Goal: Task Accomplishment & Management: Complete application form

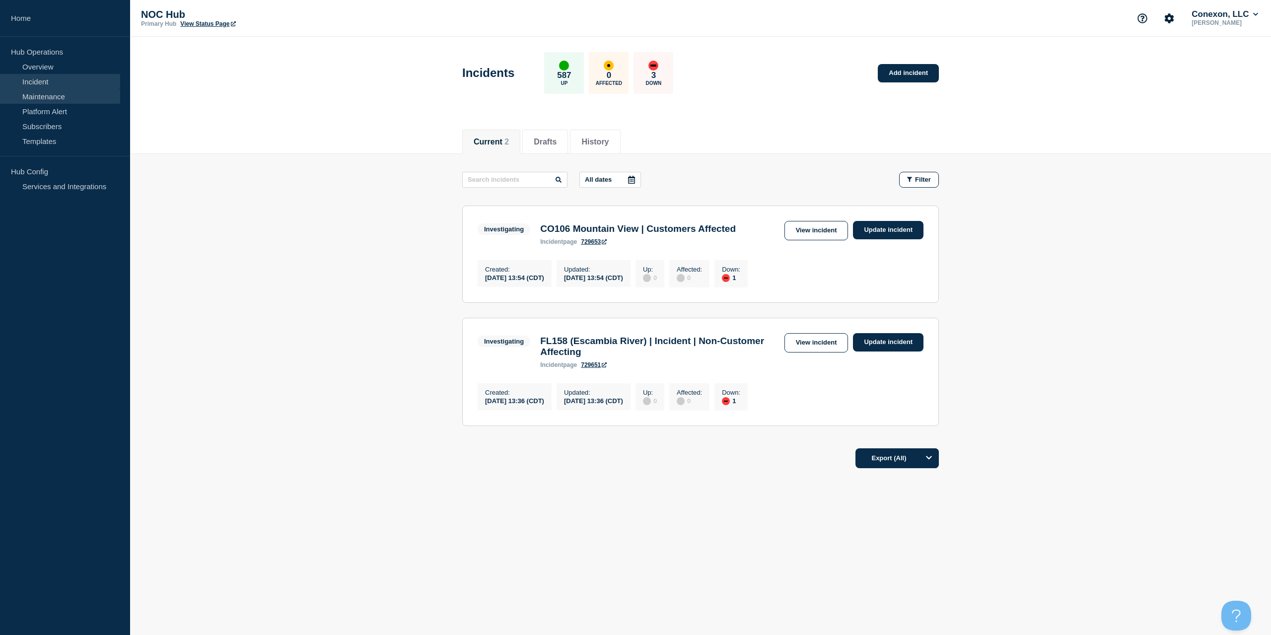
click at [80, 99] on link "Maintenance" at bounding box center [60, 96] width 120 height 15
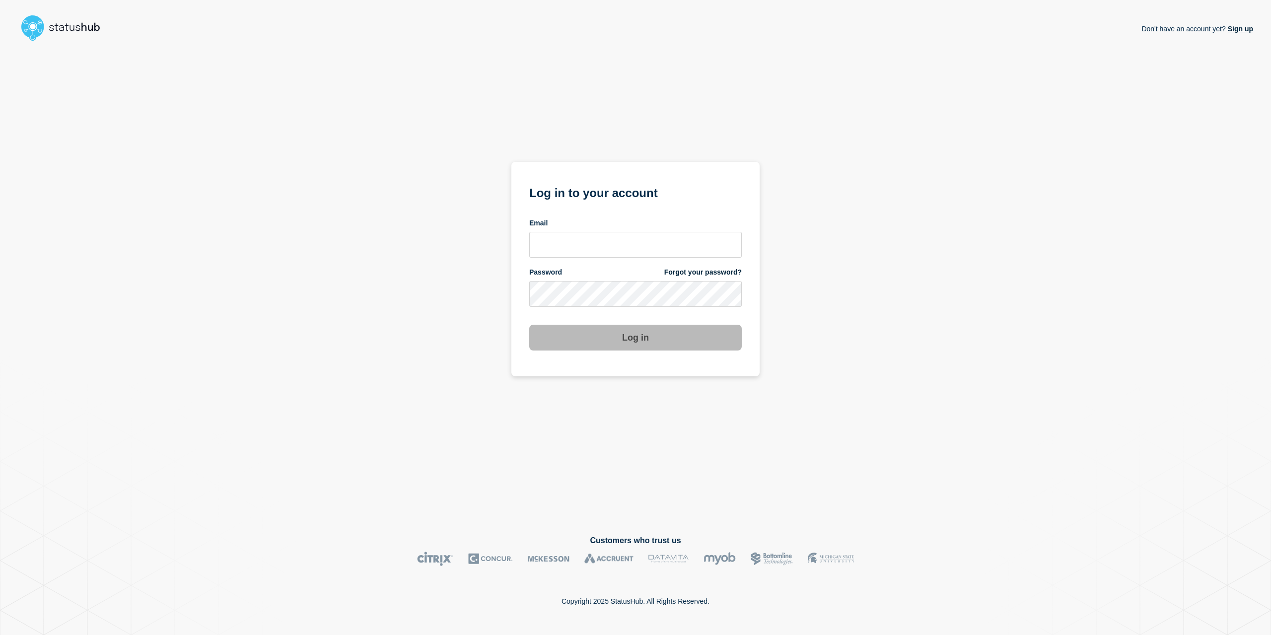
click at [556, 230] on div "Email" at bounding box center [635, 237] width 213 height 39
click at [560, 236] on input "email input" at bounding box center [635, 245] width 213 height 26
type input "caleb.stahr@conexon.us"
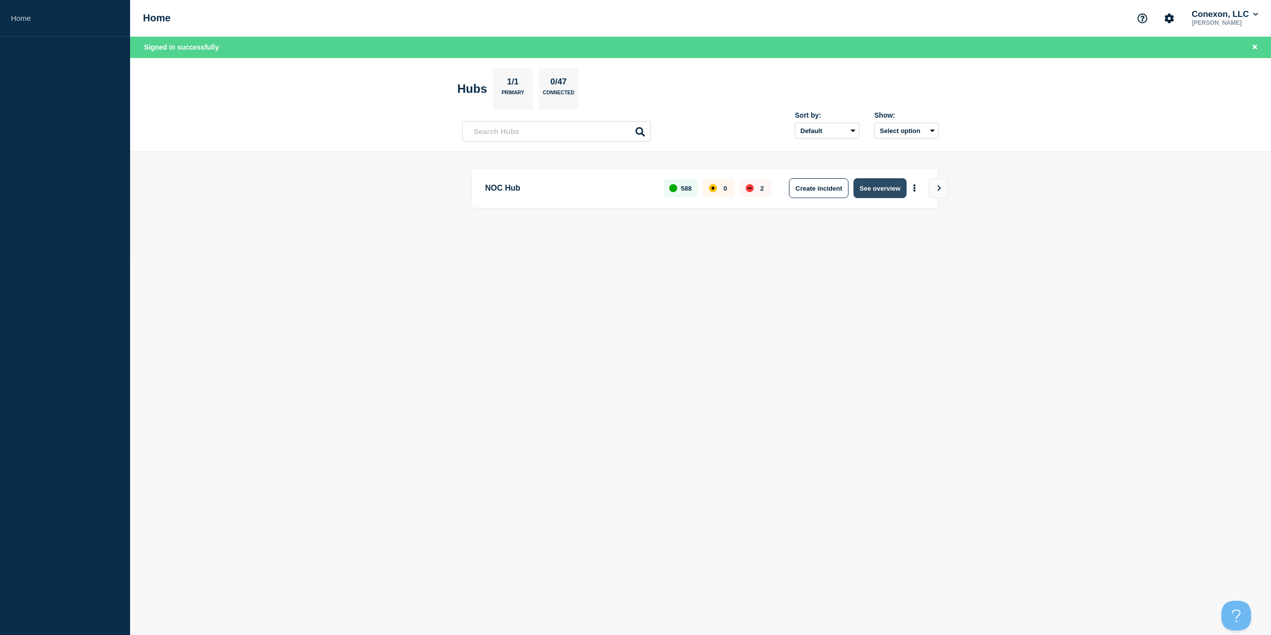
click at [871, 189] on button "See overview" at bounding box center [880, 188] width 53 height 20
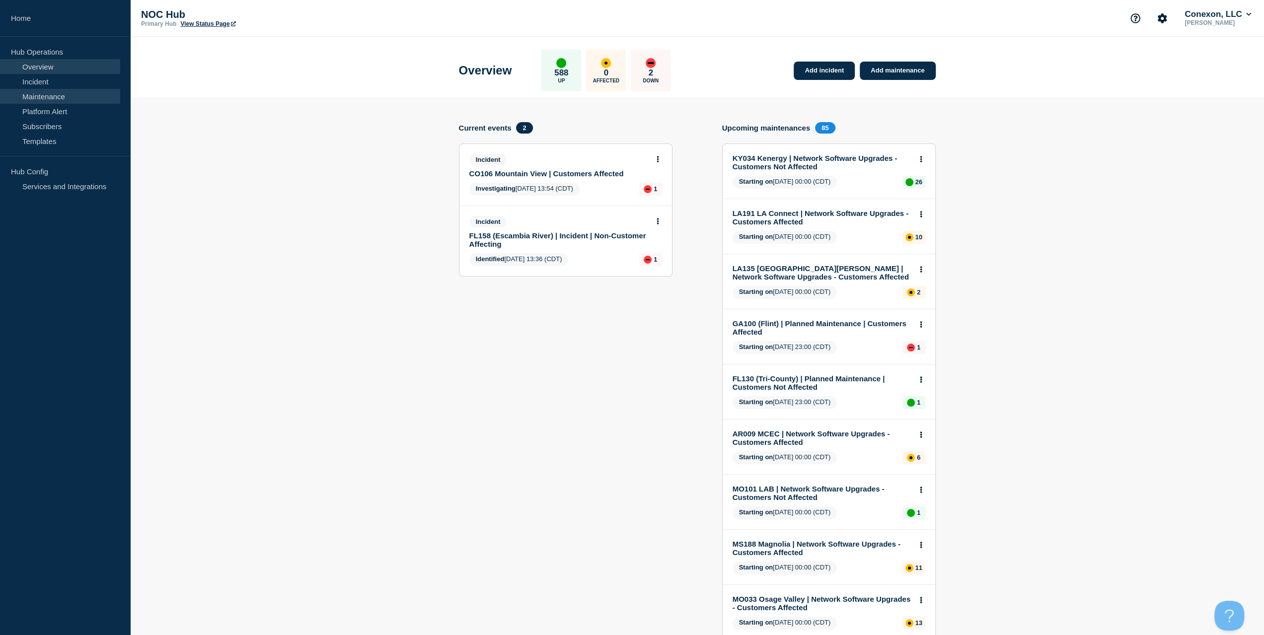
click at [45, 97] on link "Maintenance" at bounding box center [60, 96] width 120 height 15
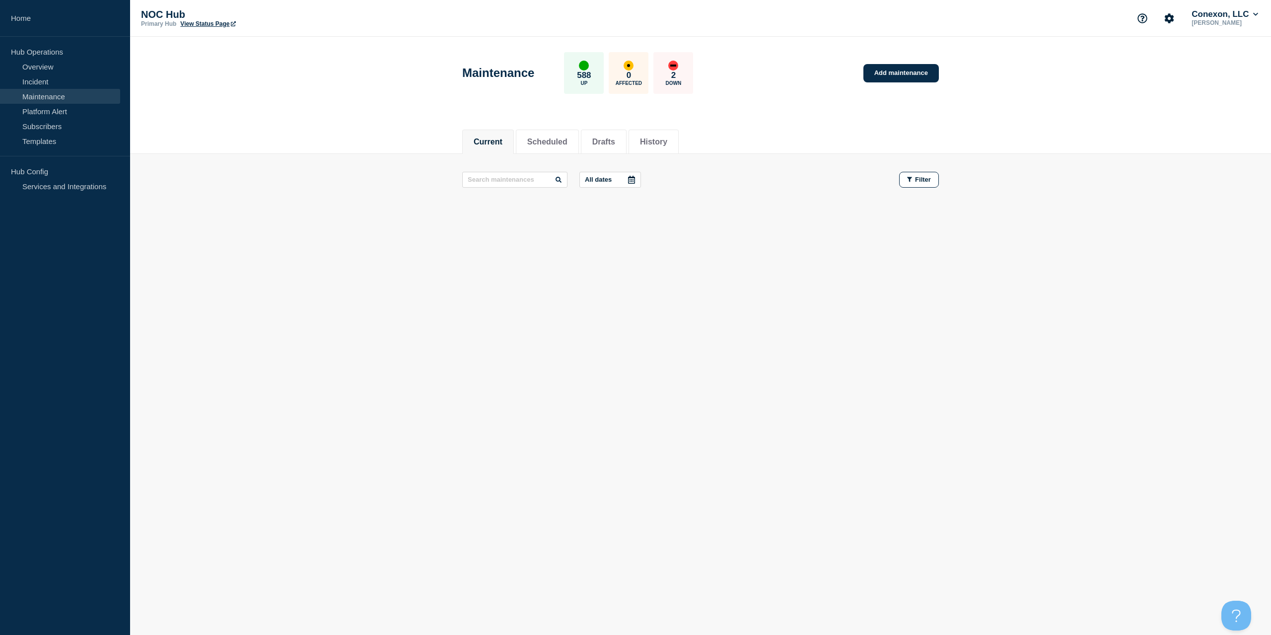
click at [880, 83] on div "Maintenance 588 Up 0 Affected 2 Down Add maintenance" at bounding box center [700, 69] width 499 height 61
click at [889, 76] on link "Add maintenance" at bounding box center [901, 73] width 75 height 18
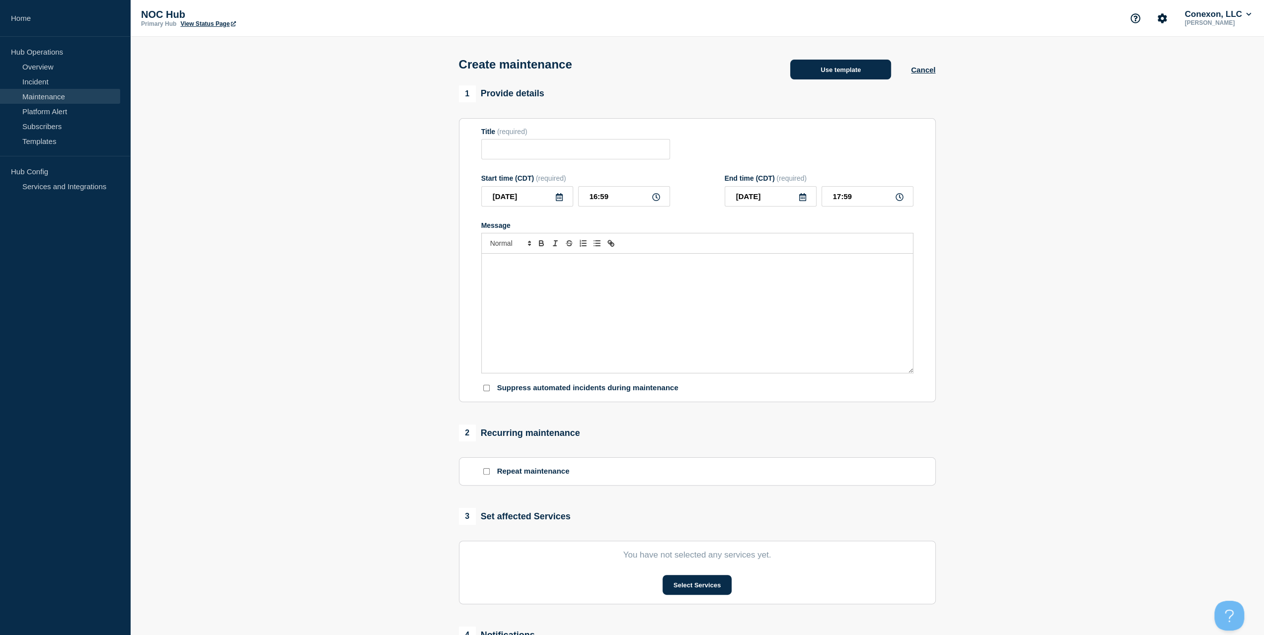
click at [826, 76] on button "Use template" at bounding box center [840, 70] width 101 height 20
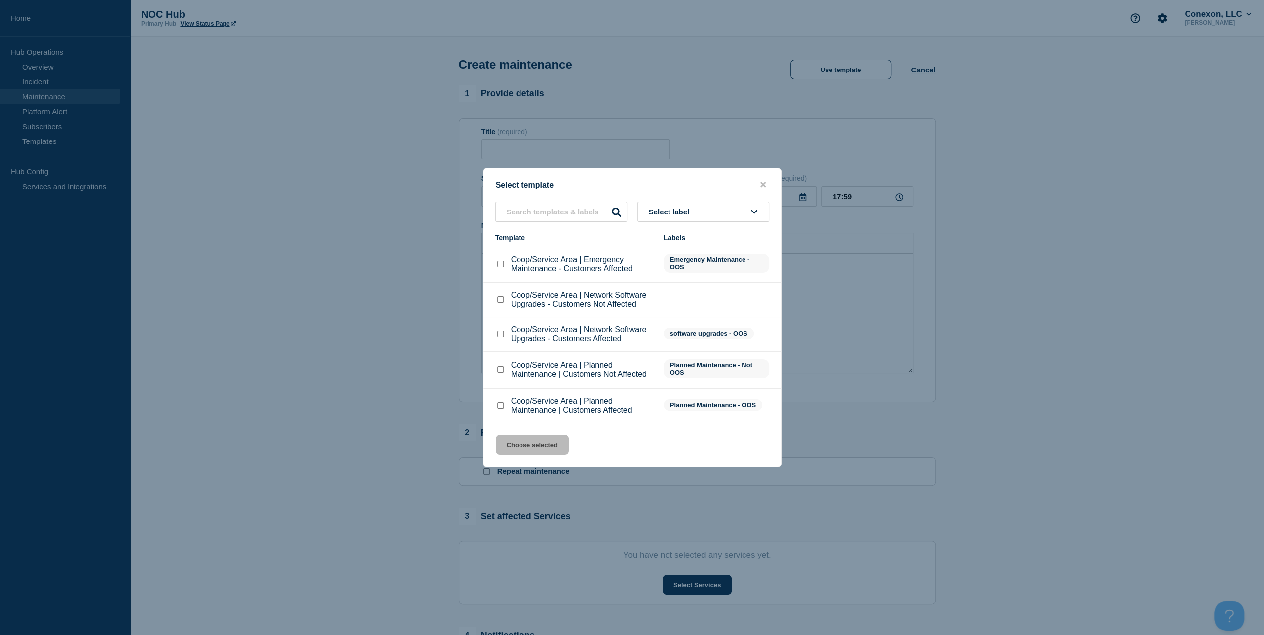
click at [497, 404] on div at bounding box center [500, 406] width 10 height 10
click at [500, 406] on input "Coop/Service Area | Planned Maintenance | Customers Affected checkbox" at bounding box center [500, 405] width 6 height 6
checkbox input "true"
click at [513, 439] on button "Choose selected" at bounding box center [532, 445] width 73 height 20
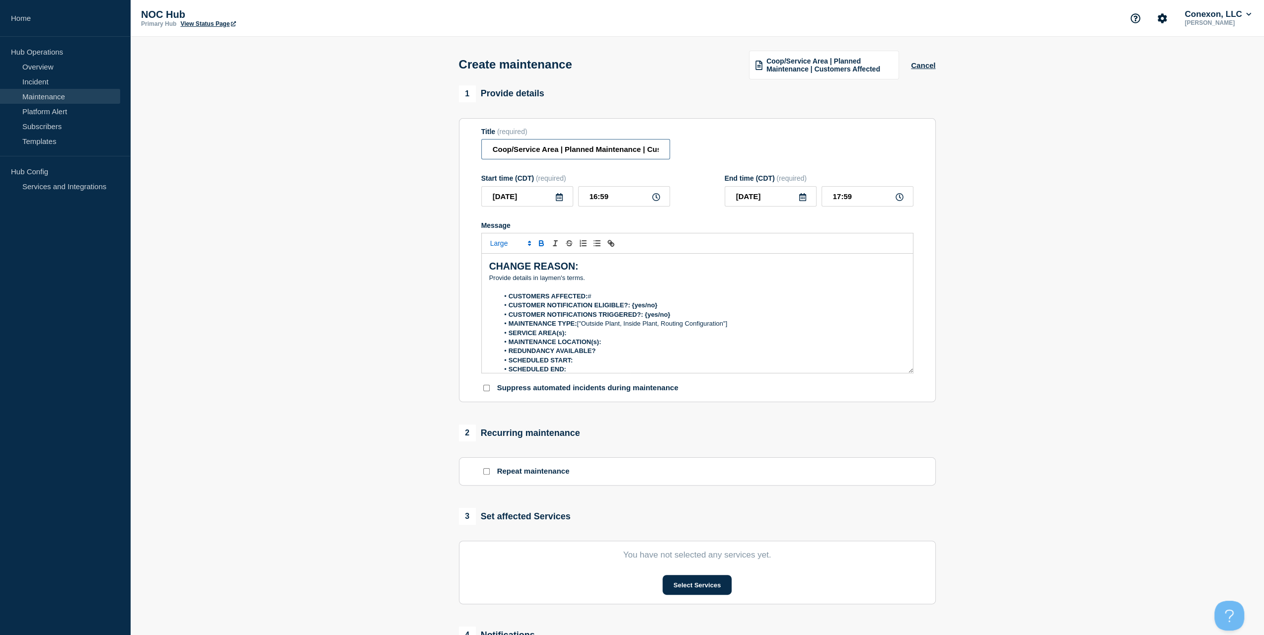
drag, startPoint x: 558, startPoint y: 152, endPoint x: 416, endPoint y: 152, distance: 142.0
click at [416, 152] on section "1 Provide details Title (required) Coop/Service Area | Planned Maintenance | Cu…" at bounding box center [697, 429] width 1134 height 689
type input "KY034 Kenergy | Planned Maintenance | Customers Affected"
drag, startPoint x: 587, startPoint y: 283, endPoint x: 468, endPoint y: 278, distance: 119.3
click at [468, 278] on section "Title (required) KY034 Kenergy | Planned Maintenance | Customers Affected Start…" at bounding box center [697, 260] width 477 height 285
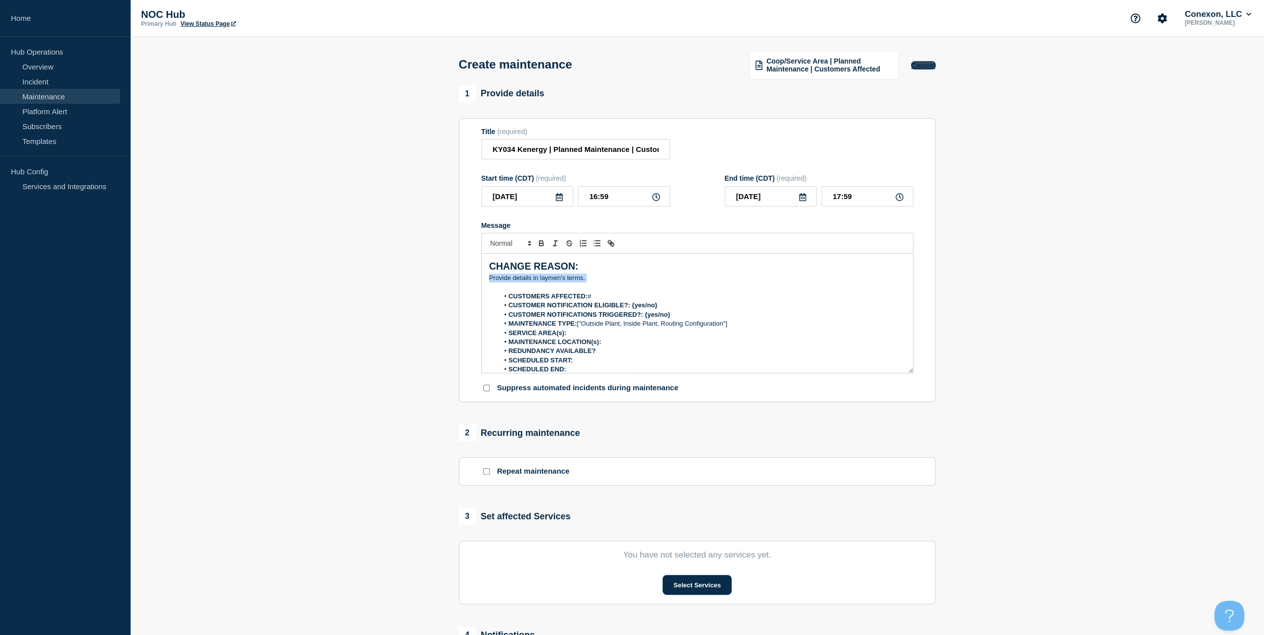
click at [923, 66] on button "Cancel" at bounding box center [923, 65] width 24 height 8
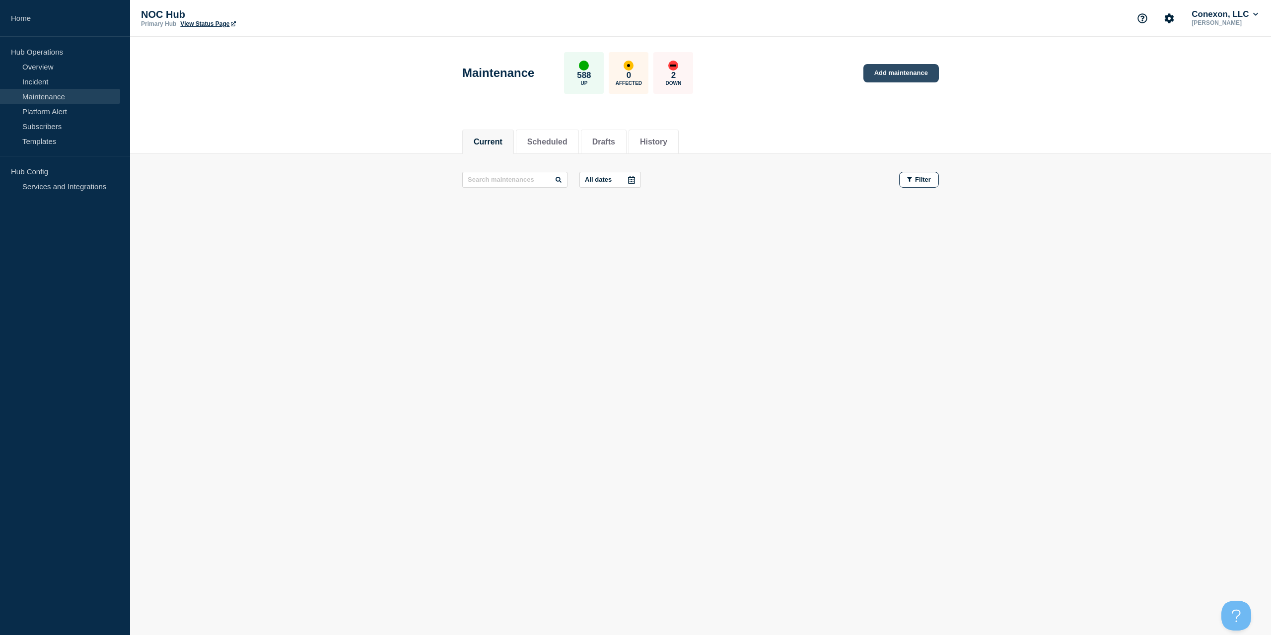
click at [901, 79] on link "Add maintenance" at bounding box center [901, 73] width 75 height 18
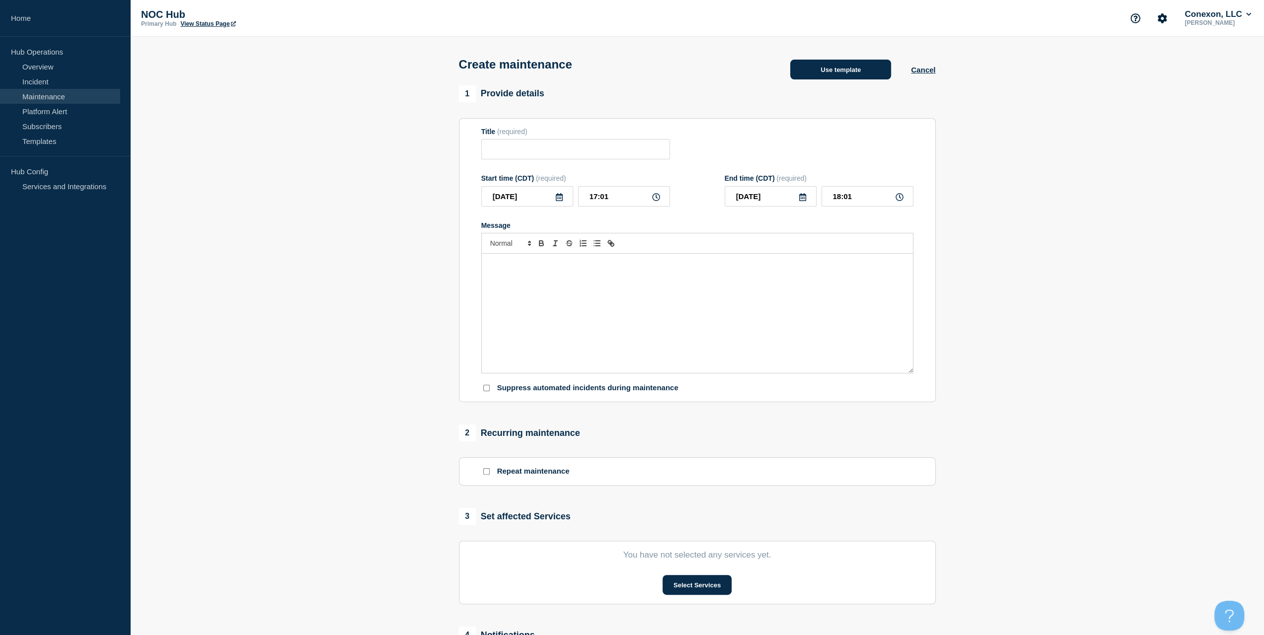
click at [848, 77] on button "Use template" at bounding box center [840, 70] width 101 height 20
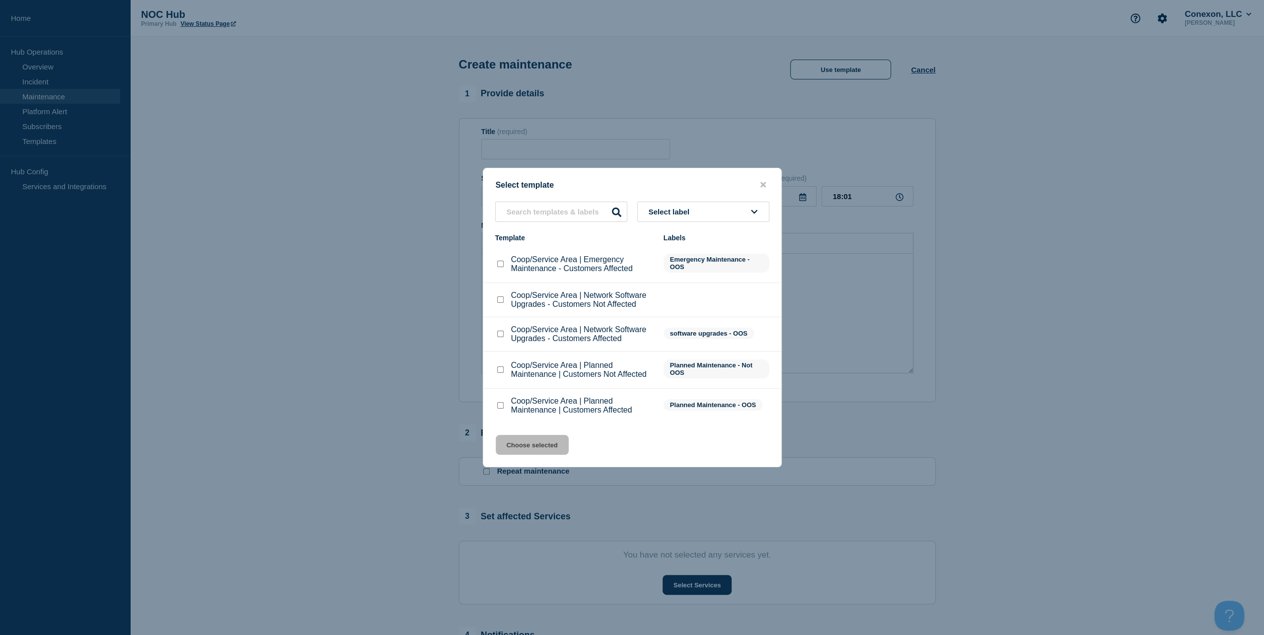
click at [494, 405] on li "Coop/Service Area | Planned Maintenance | Customers Affected Planned Maintenanc…" at bounding box center [632, 406] width 298 height 34
click at [498, 407] on input "Coop/Service Area | Planned Maintenance | Customers Affected checkbox" at bounding box center [500, 405] width 6 height 6
checkbox input "true"
click at [502, 373] on input "Coop/Service Area | Planned Maintenance | Customers Not Affected checkbox" at bounding box center [500, 369] width 6 height 6
checkbox input "true"
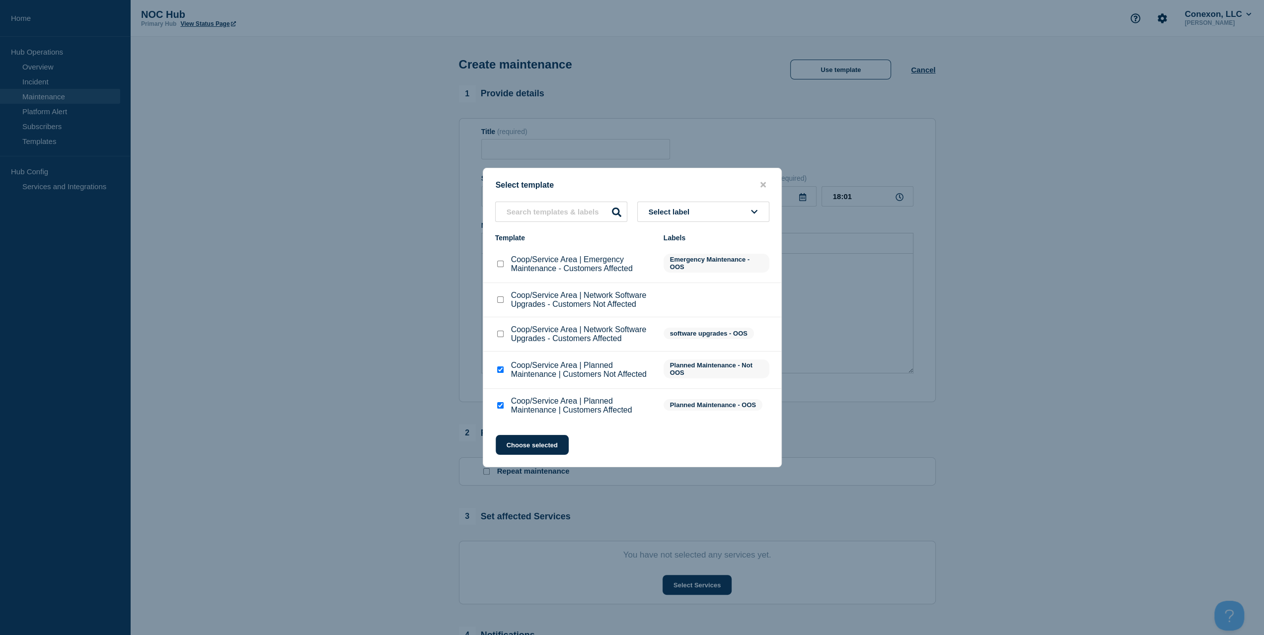
checkbox input "false"
click at [526, 443] on button "Choose selected" at bounding box center [532, 445] width 73 height 20
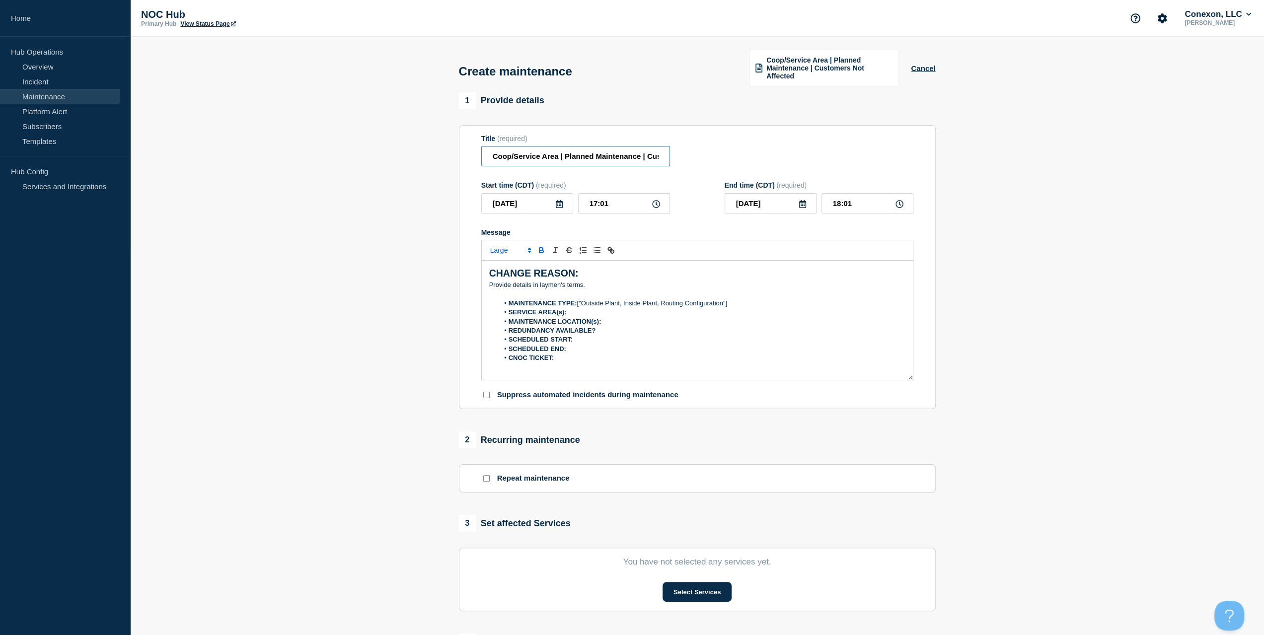
drag, startPoint x: 559, startPoint y: 156, endPoint x: 462, endPoint y: 160, distance: 96.9
click at [462, 160] on section "Title (required) Coop/Service Area | Planned Maintenance | Customers Not Affect…" at bounding box center [697, 267] width 477 height 285
type input "KY034 Kenergy | Planned Maintenance | Customers Not Affected"
drag, startPoint x: 604, startPoint y: 285, endPoint x: 412, endPoint y: 272, distance: 193.1
click at [412, 272] on section "1 Provide details Title (required) KY034 Kenergy | Planned Maintenance | Custom…" at bounding box center [697, 436] width 1134 height 689
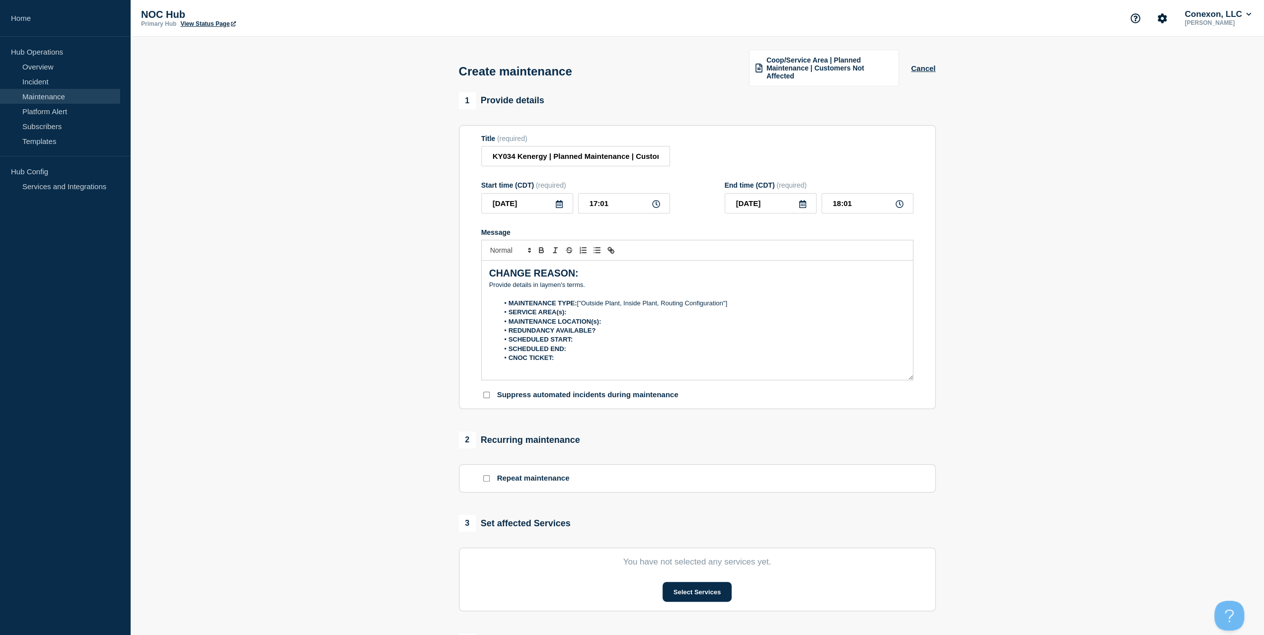
click at [571, 299] on strong "MAINTENANCE TYPE:" at bounding box center [542, 302] width 69 height 7
drag, startPoint x: 594, startPoint y: 285, endPoint x: 474, endPoint y: 280, distance: 120.3
click at [474, 280] on section "Title (required) KY034 Kenergy | Planned Maintenance | Customers Not Affected S…" at bounding box center [697, 267] width 477 height 285
drag, startPoint x: 745, startPoint y: 305, endPoint x: 577, endPoint y: 302, distance: 167.4
click at [577, 302] on li "MAINTENANCE TYPE: ["Outside Plant, Inside Plant, Routing Configuration"]" at bounding box center [702, 303] width 407 height 9
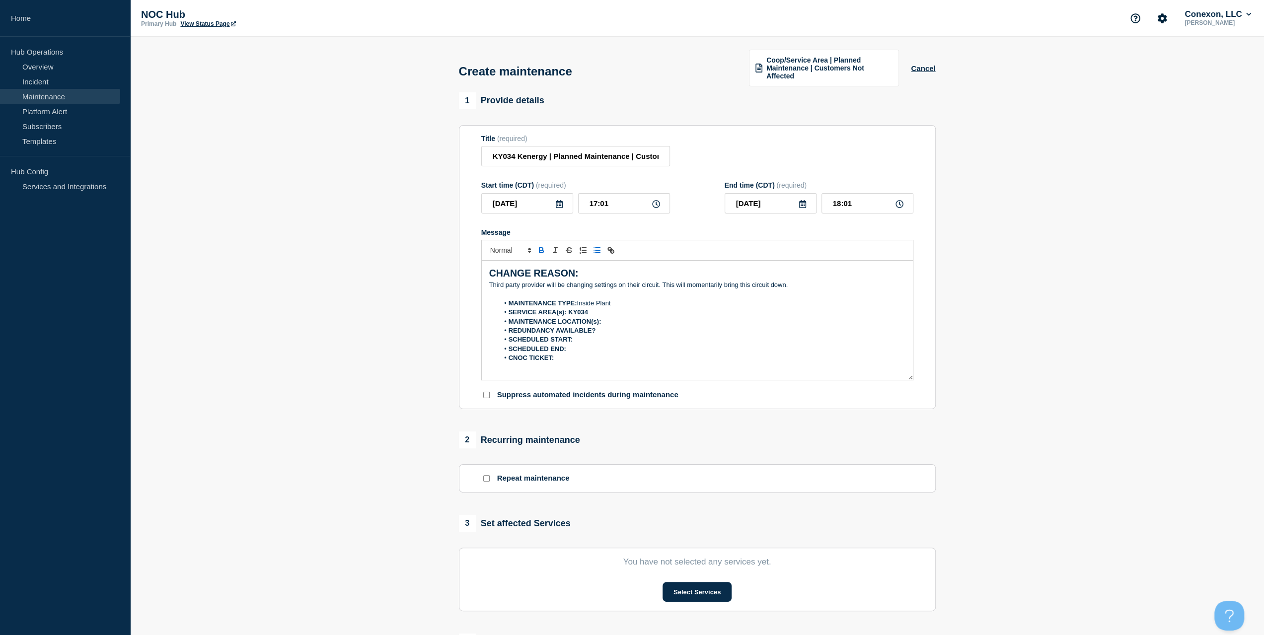
click at [608, 310] on li "SERVICE AREA(s): KY034" at bounding box center [702, 312] width 407 height 9
click at [609, 320] on li "MAINTENANCE LOCATION(s):" at bounding box center [702, 321] width 407 height 9
click at [614, 331] on li "REDUNDANCY AVAILABLE?" at bounding box center [702, 330] width 407 height 9
click at [556, 205] on icon at bounding box center [559, 204] width 8 height 8
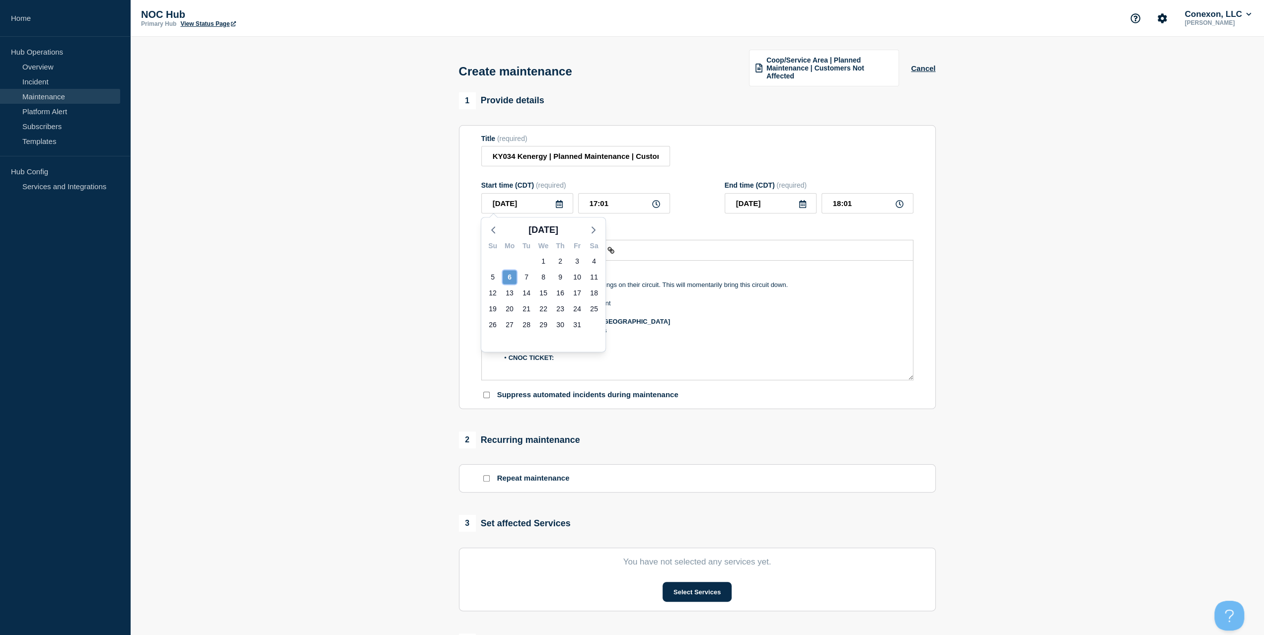
click at [504, 272] on div "6" at bounding box center [510, 277] width 14 height 14
drag, startPoint x: 621, startPoint y: 200, endPoint x: 488, endPoint y: 198, distance: 133.1
click at [496, 197] on div "[DATE] 17:01" at bounding box center [575, 203] width 189 height 20
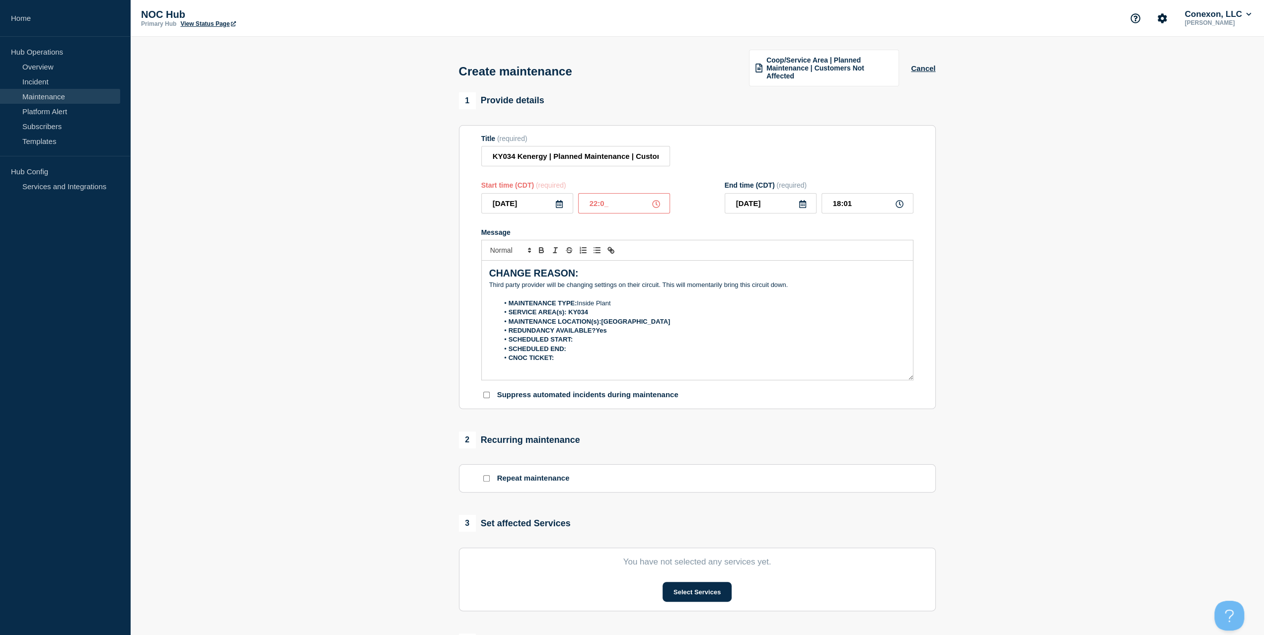
type input "22:00"
type input "23:00"
type input "21:00"
type input "23:00"
drag, startPoint x: 539, startPoint y: 199, endPoint x: 485, endPoint y: 240, distance: 67.3
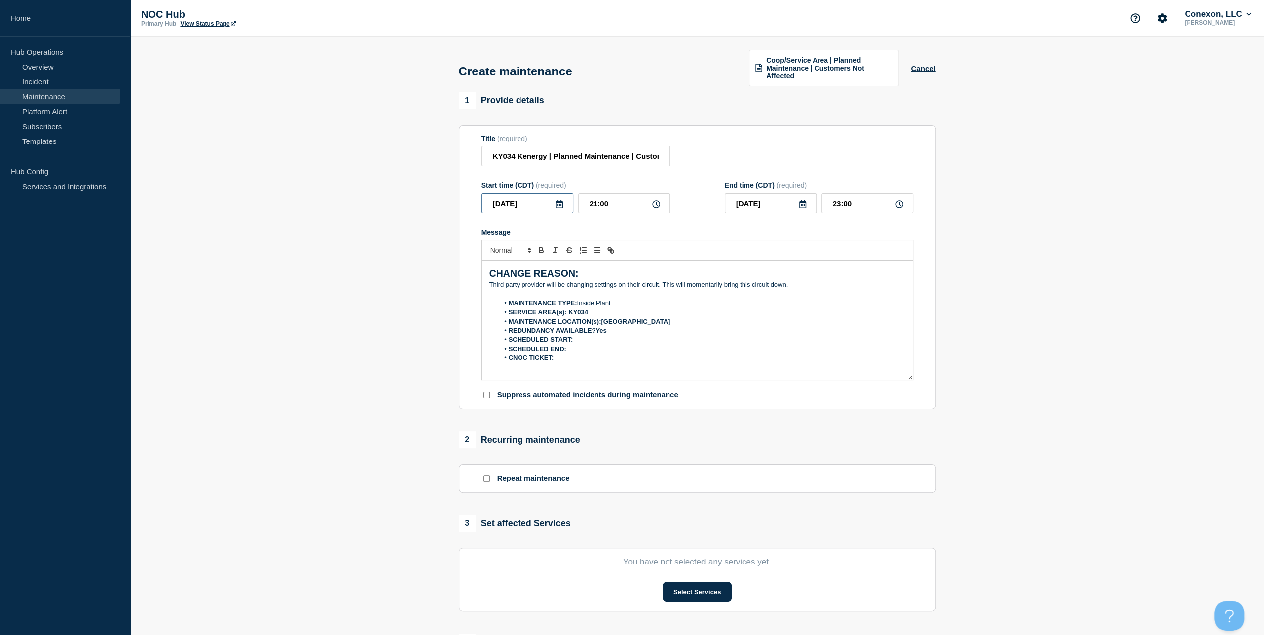
click at [445, 207] on section "1 Provide details Title (required) KY034 Kenergy | Planned Maintenance | Custom…" at bounding box center [697, 436] width 1134 height 689
click at [586, 338] on li "SCHEDULED START:" at bounding box center [702, 339] width 407 height 9
drag, startPoint x: 565, startPoint y: 198, endPoint x: 562, endPoint y: 203, distance: 6.0
click at [558, 198] on div "[DATE] 21:00" at bounding box center [575, 203] width 189 height 20
click at [616, 333] on li "REDUNDANCY AVAILABLE?Yes" at bounding box center [702, 330] width 407 height 9
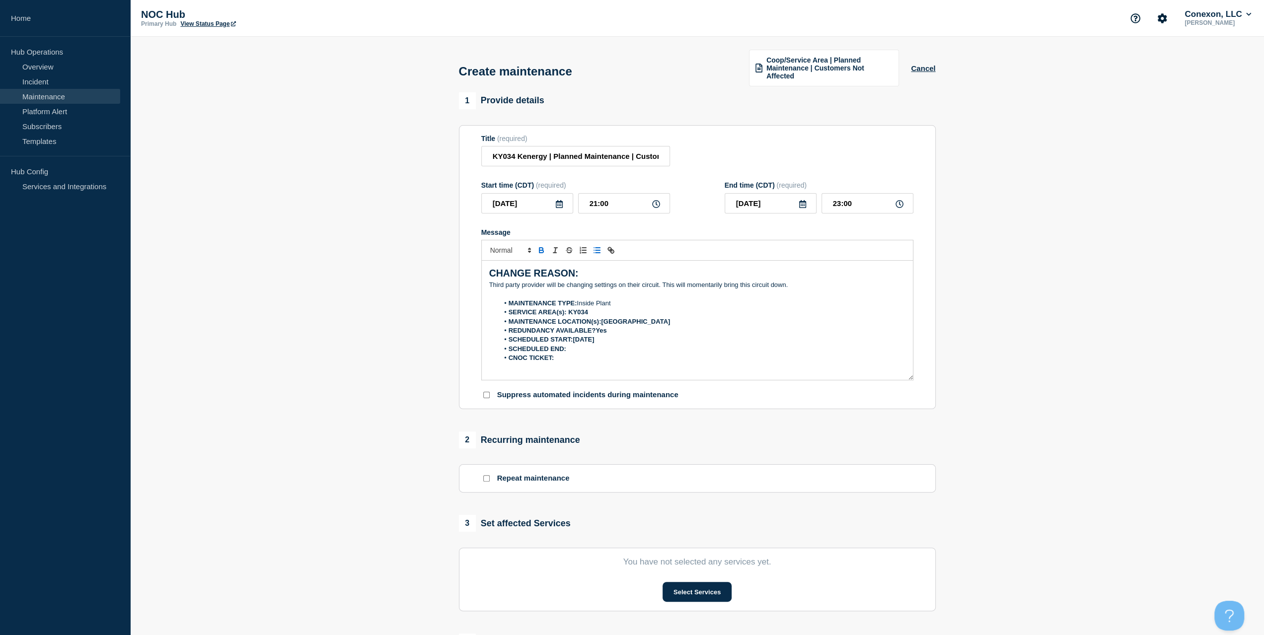
click at [619, 341] on li "SCHEDULED START:[DATE]" at bounding box center [702, 339] width 407 height 9
drag, startPoint x: 607, startPoint y: 341, endPoint x: 616, endPoint y: 336, distance: 10.9
click at [606, 341] on strong "SCHEDULED START:[PHONE_NUMBER]:00" at bounding box center [574, 339] width 133 height 7
drag, startPoint x: 751, startPoint y: 206, endPoint x: 670, endPoint y: 215, distance: 80.9
click at [684, 207] on form "Title (required) KY034 Kenergy | Planned Maintenance | Customers Not Affected S…" at bounding box center [697, 268] width 432 height 266
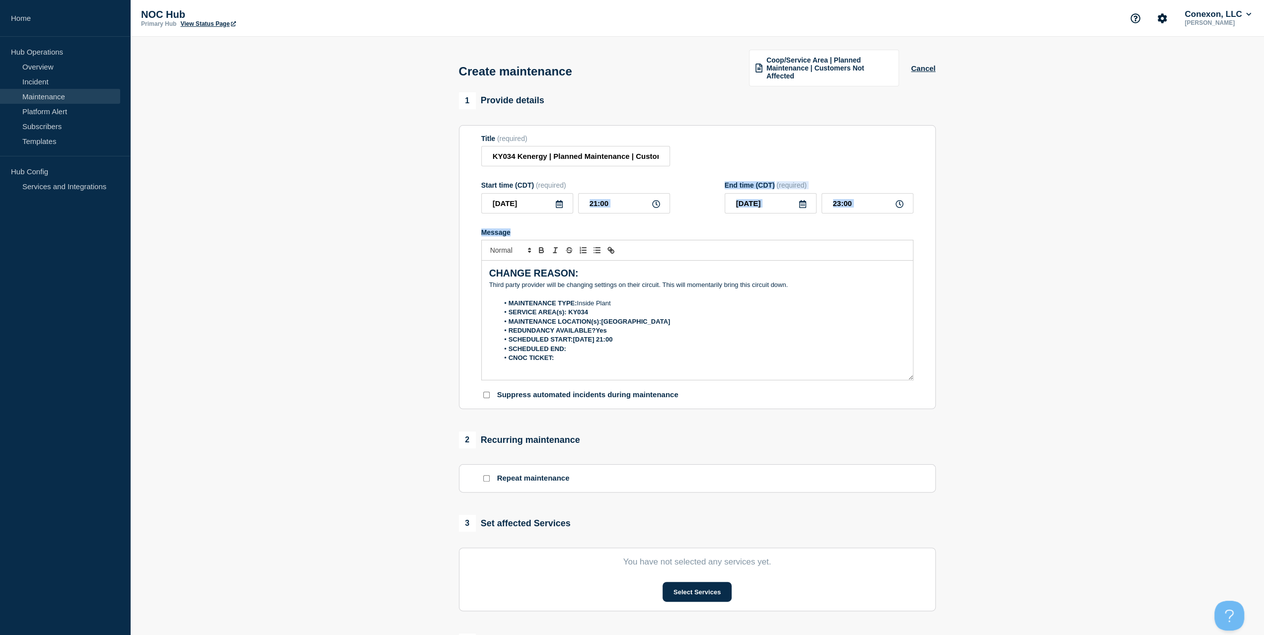
click at [751, 215] on form "Title (required) KY034 Kenergy | Planned Maintenance | Customers Not Affected S…" at bounding box center [697, 268] width 432 height 266
drag, startPoint x: 776, startPoint y: 204, endPoint x: 667, endPoint y: 207, distance: 108.8
click at [675, 203] on div "Start time (CDT) (required) [DATE] 21:00 End time (CDT) (required) [DATE] 23:00" at bounding box center [697, 197] width 432 height 32
click at [607, 351] on li "SCHEDULED END:" at bounding box center [702, 349] width 407 height 9
drag, startPoint x: 806, startPoint y: 192, endPoint x: 765, endPoint y: 198, distance: 42.1
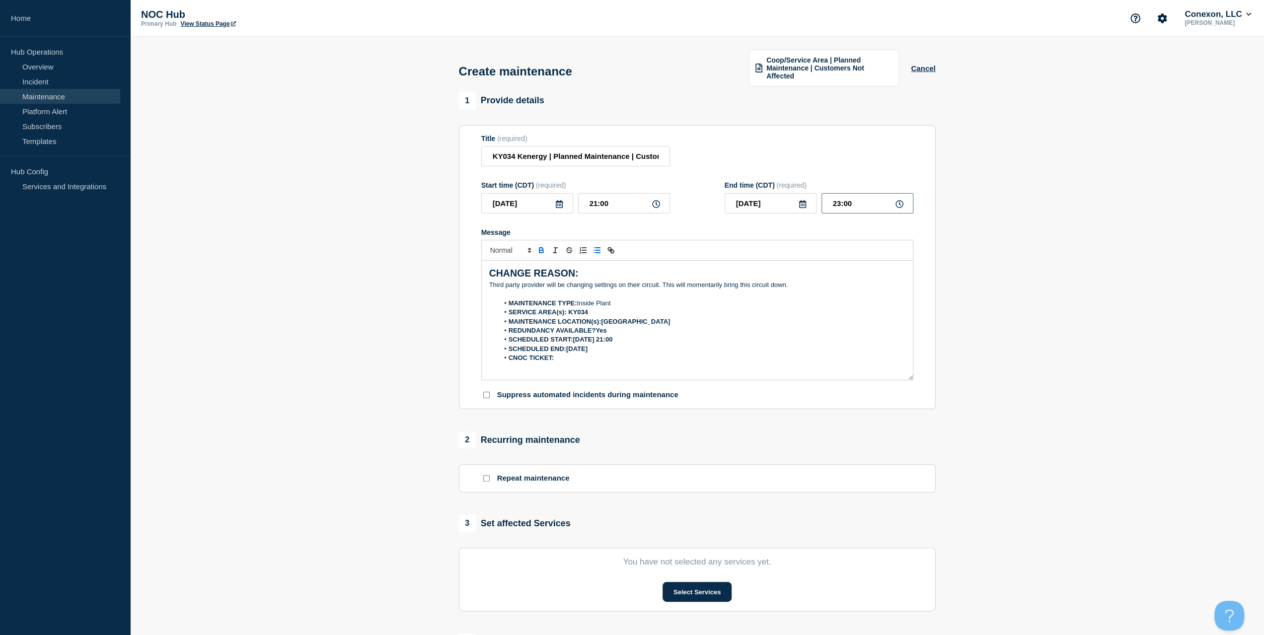
click at [782, 193] on div "[DATE] 23:00" at bounding box center [818, 203] width 189 height 20
click at [632, 351] on li "SCHEDULED END:[DATE]" at bounding box center [702, 349] width 407 height 9
click at [597, 359] on li "CNOC TICKET:" at bounding box center [702, 358] width 407 height 9
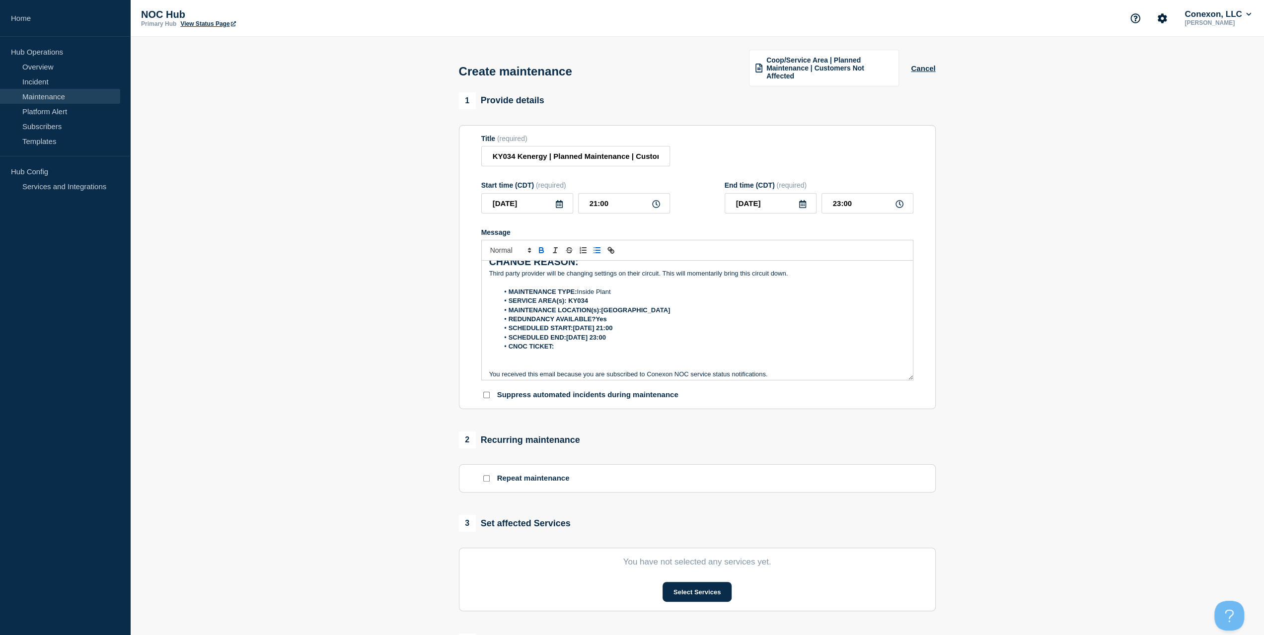
scroll to position [35, 0]
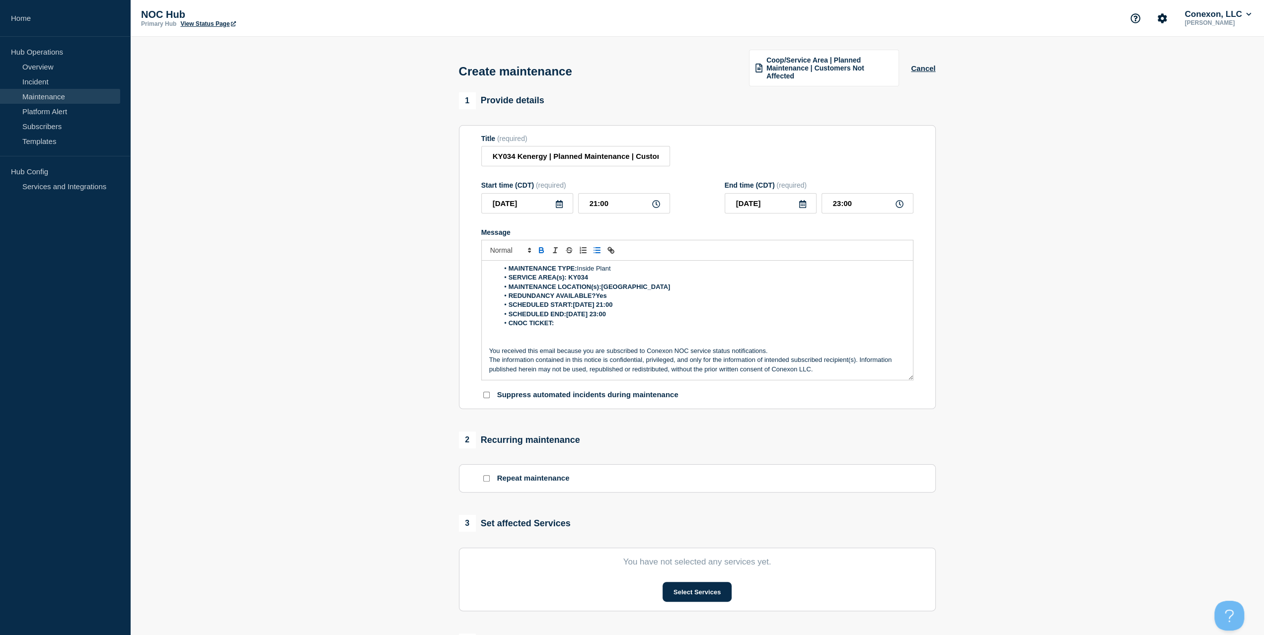
click at [580, 328] on p "Message" at bounding box center [697, 332] width 416 height 9
click at [563, 320] on li "CNOC TICKET:" at bounding box center [702, 323] width 407 height 9
click at [702, 587] on button "Select Services" at bounding box center [696, 592] width 69 height 20
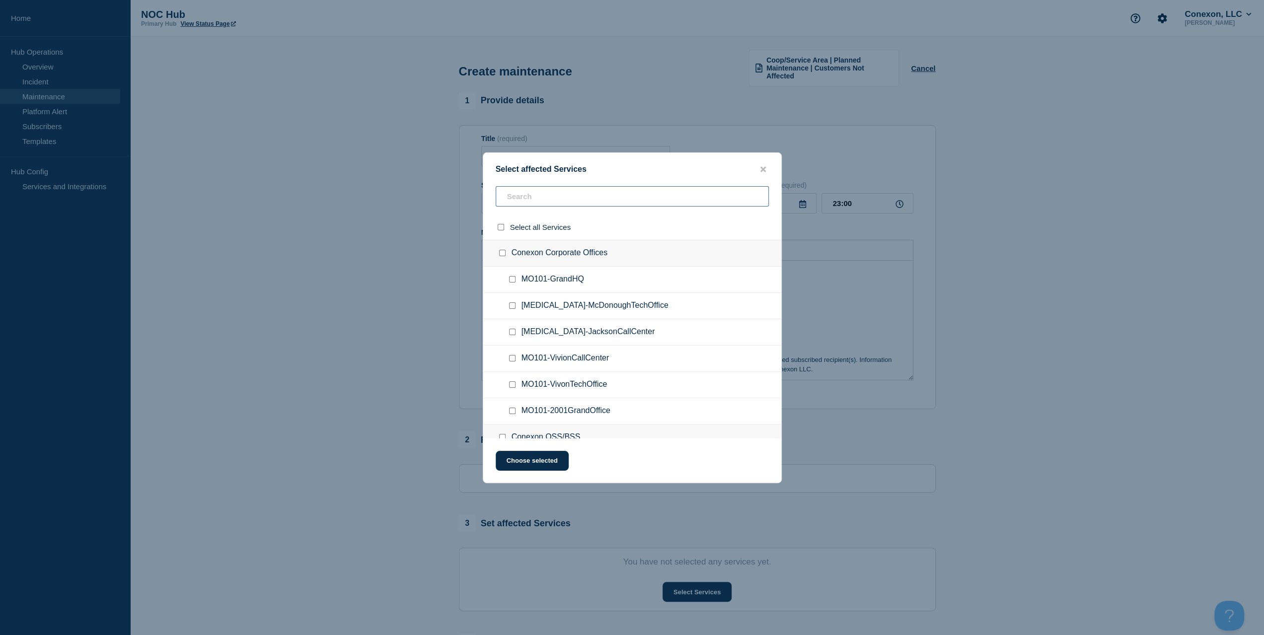
click at [563, 200] on input "text" at bounding box center [632, 196] width 273 height 20
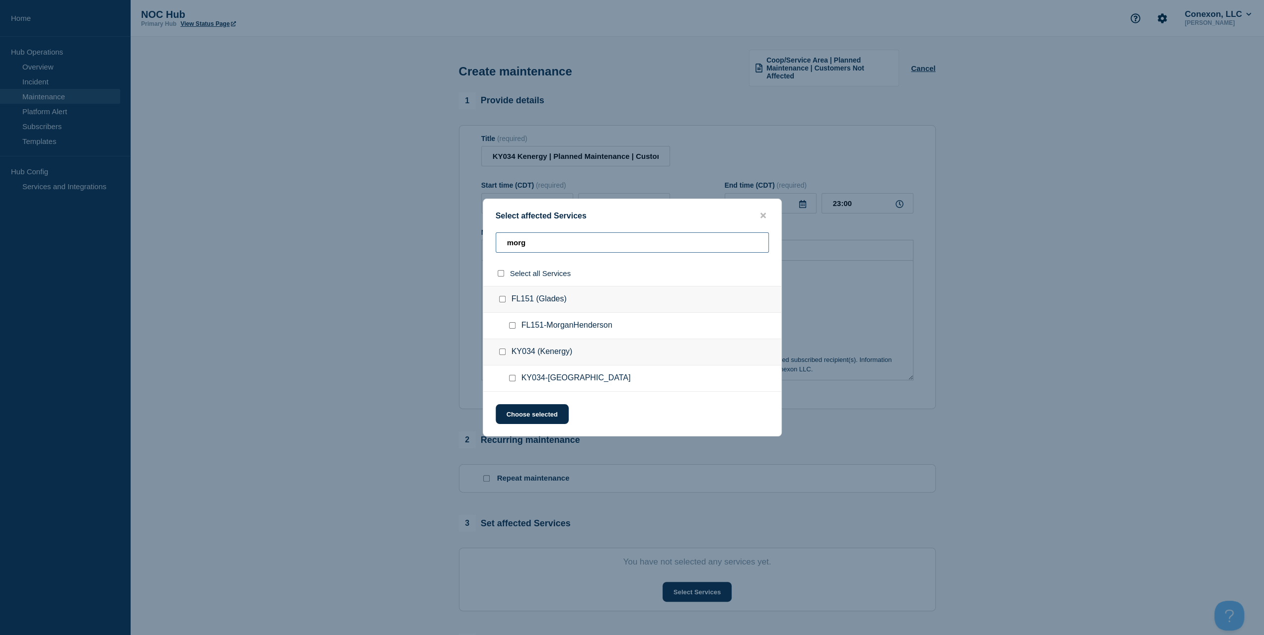
type input "morg"
click at [513, 376] on input "KY034-MORGANFIELD checkbox" at bounding box center [512, 378] width 6 height 6
checkbox input "true"
click at [524, 406] on button "Choose selected" at bounding box center [532, 414] width 73 height 20
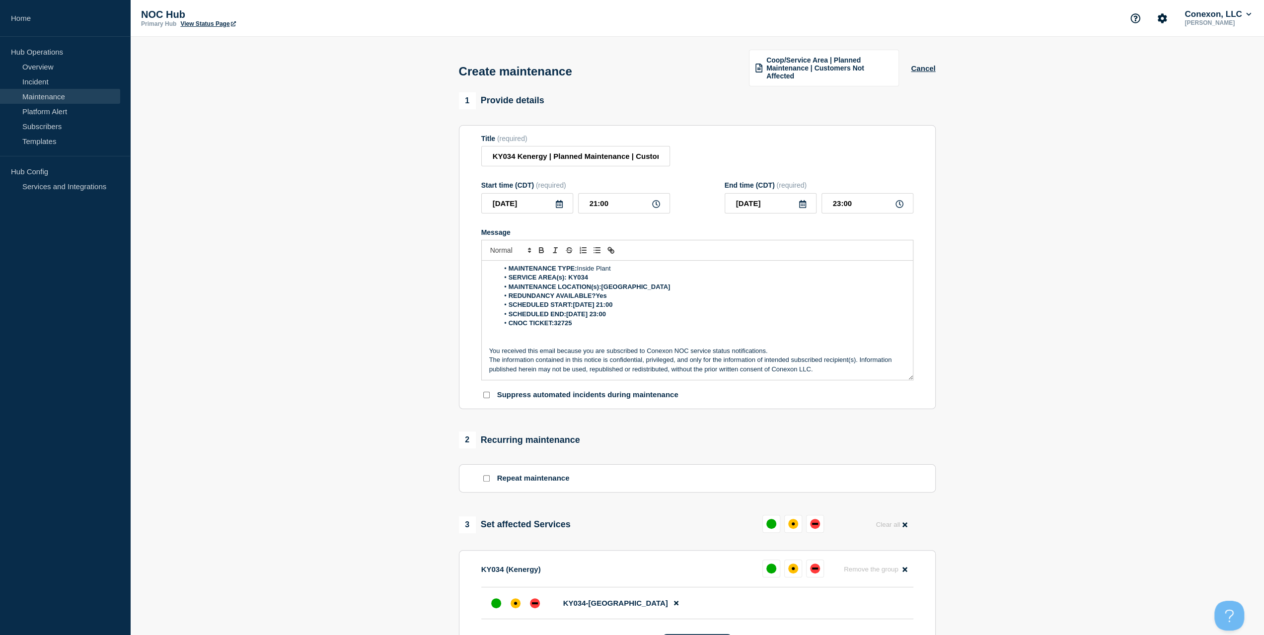
scroll to position [149, 0]
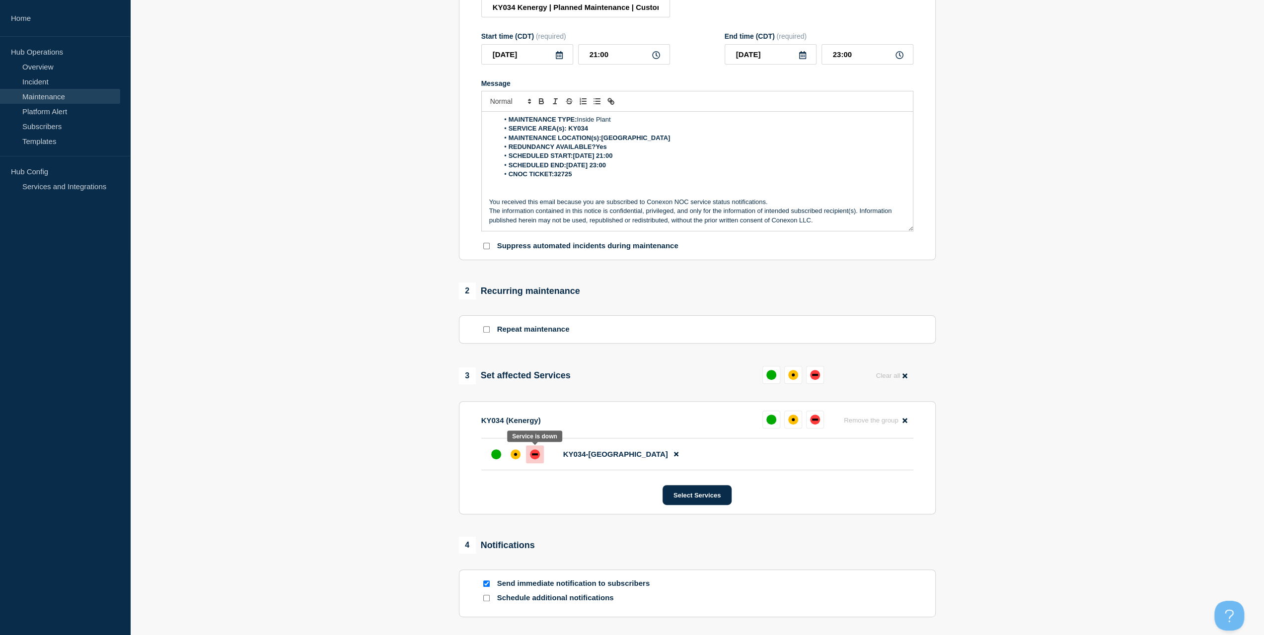
click at [537, 456] on div "down" at bounding box center [535, 454] width 10 height 10
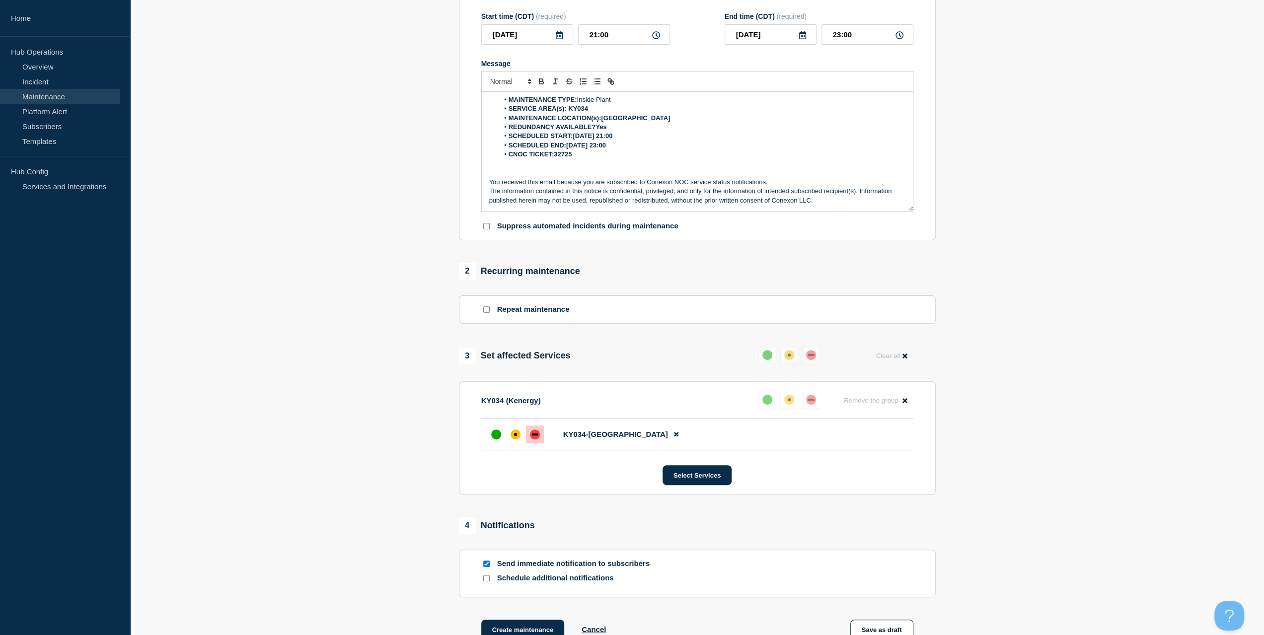
scroll to position [248, 0]
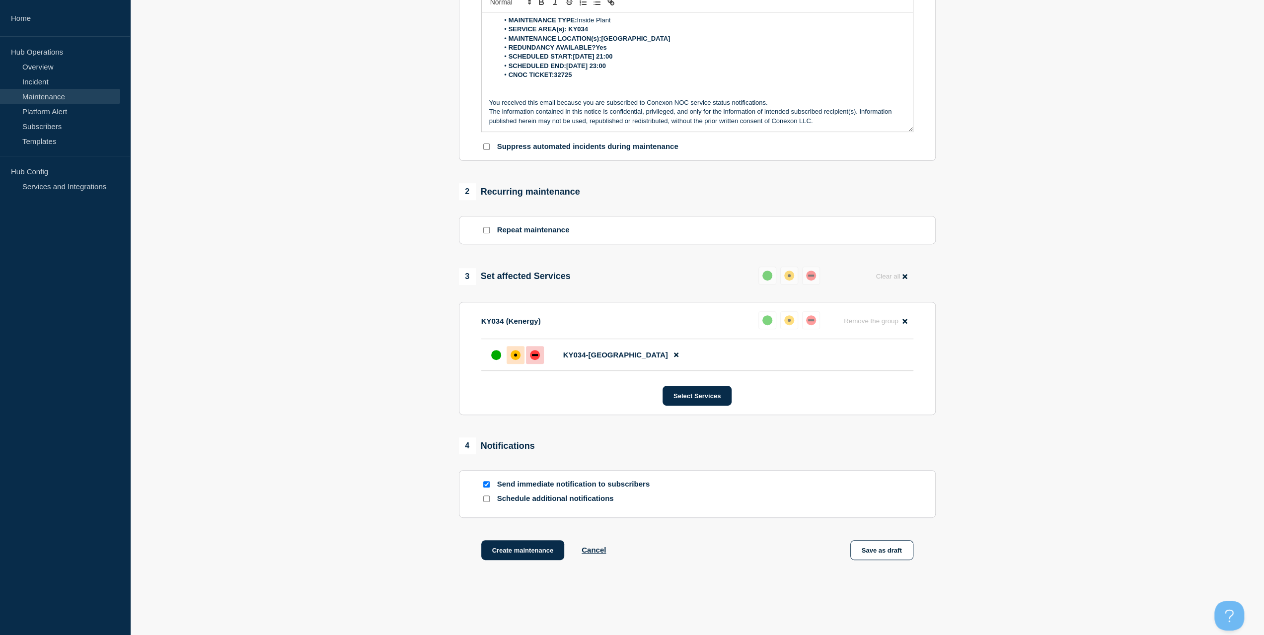
click at [516, 354] on div "affected" at bounding box center [515, 355] width 10 height 10
click at [499, 358] on div at bounding box center [496, 355] width 18 height 18
click at [519, 553] on button "Create maintenance" at bounding box center [522, 550] width 83 height 20
